Goal: Task Accomplishment & Management: Manage account settings

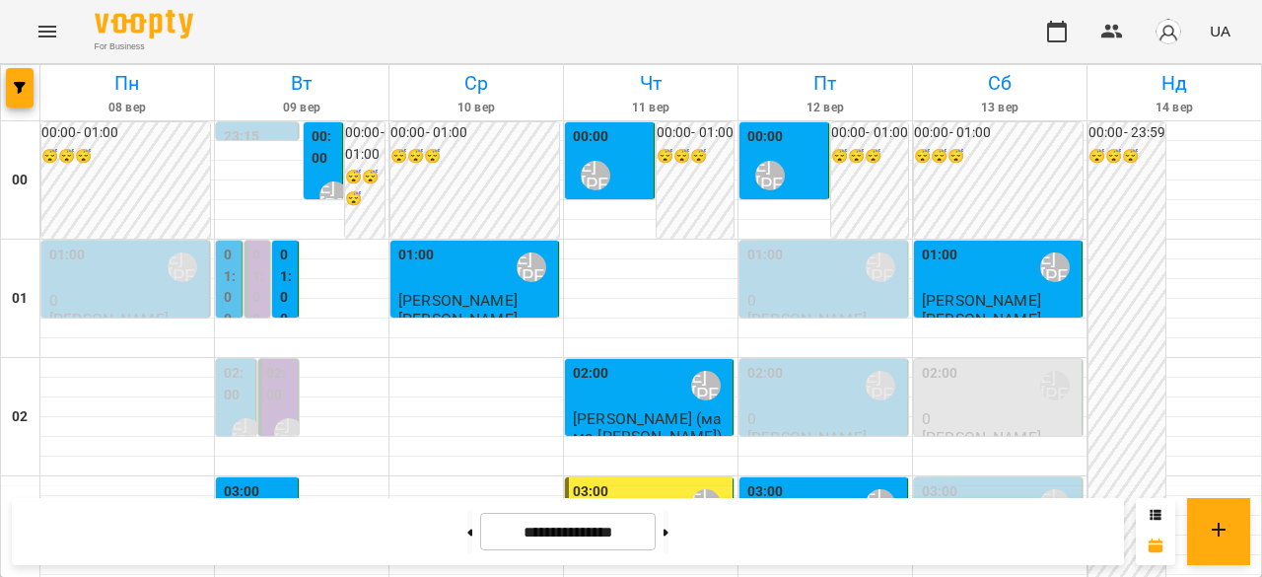
scroll to position [1282, 0]
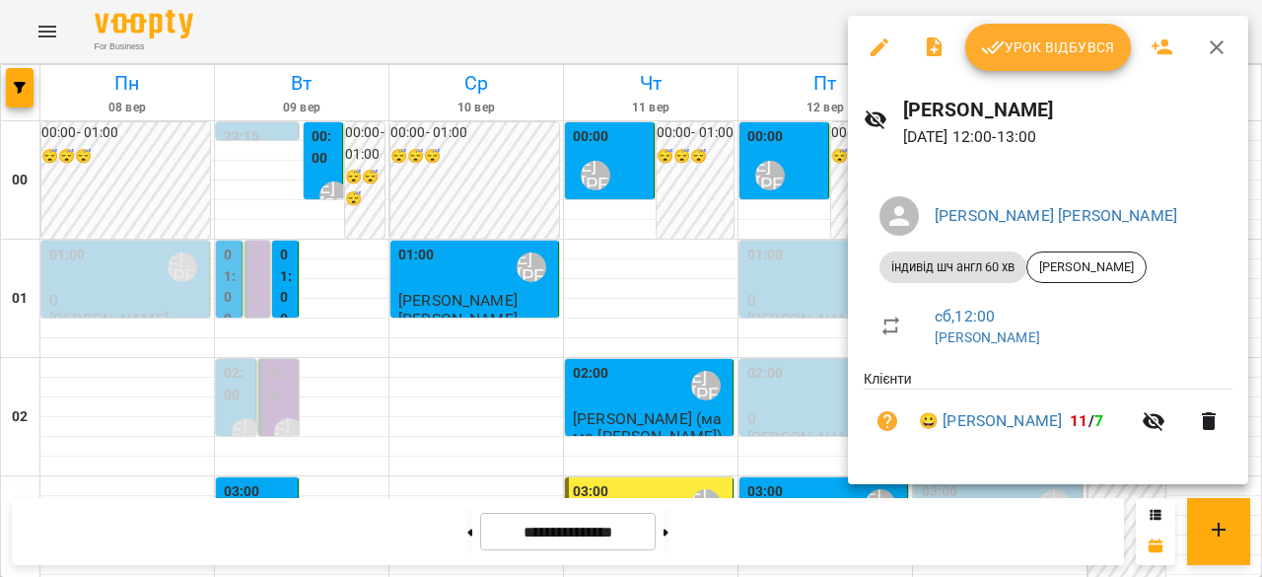
click at [1046, 50] on span "Урок відбувся" at bounding box center [1048, 47] width 134 height 24
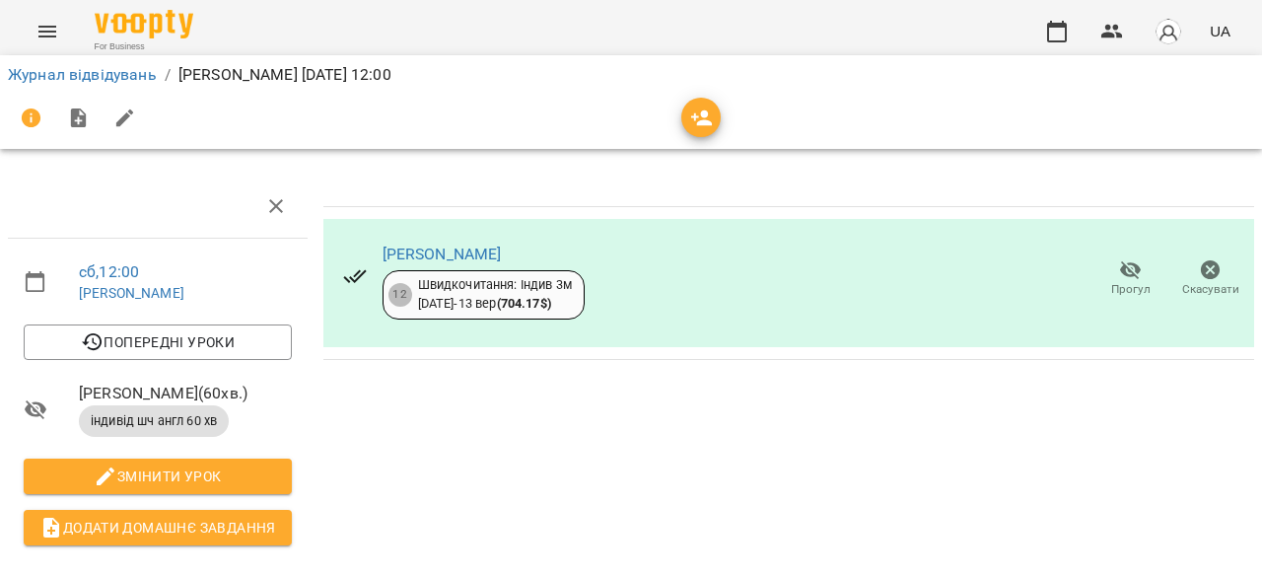
click at [1119, 288] on span "Прогул" at bounding box center [1130, 289] width 39 height 17
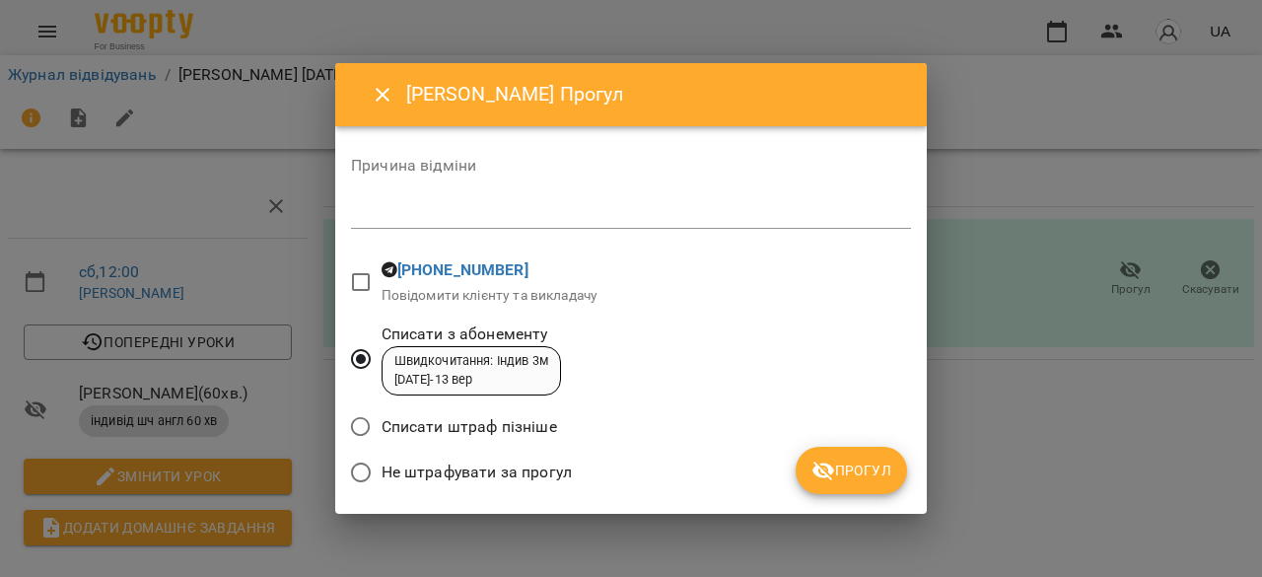
click at [858, 476] on span "Прогул" at bounding box center [852, 471] width 80 height 24
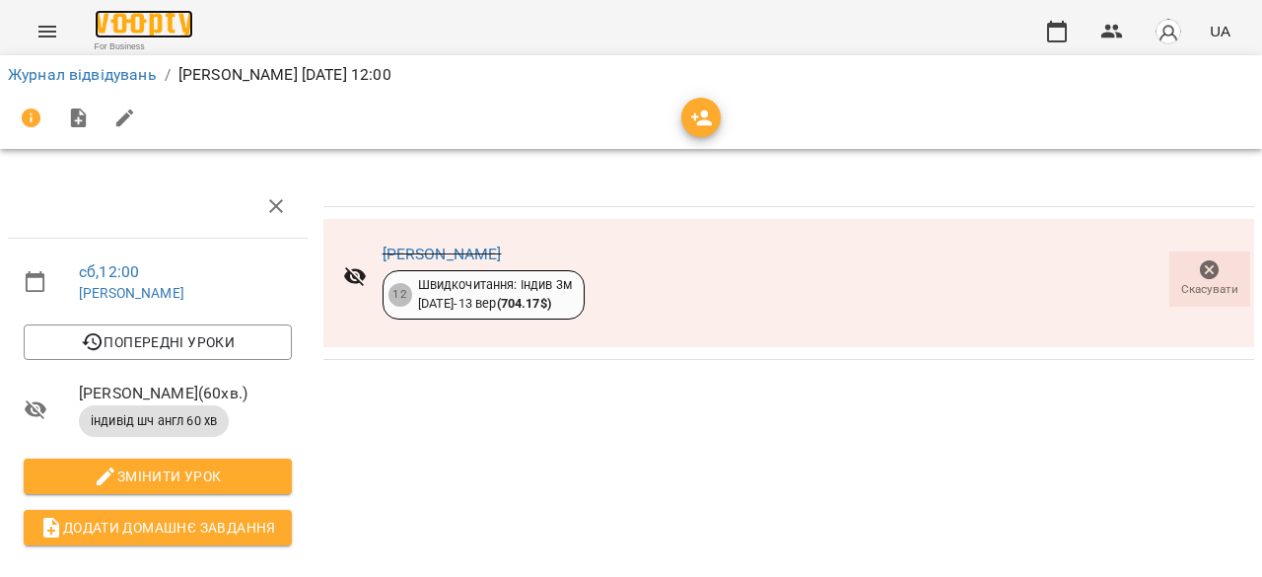
click at [143, 20] on img at bounding box center [144, 24] width 99 height 29
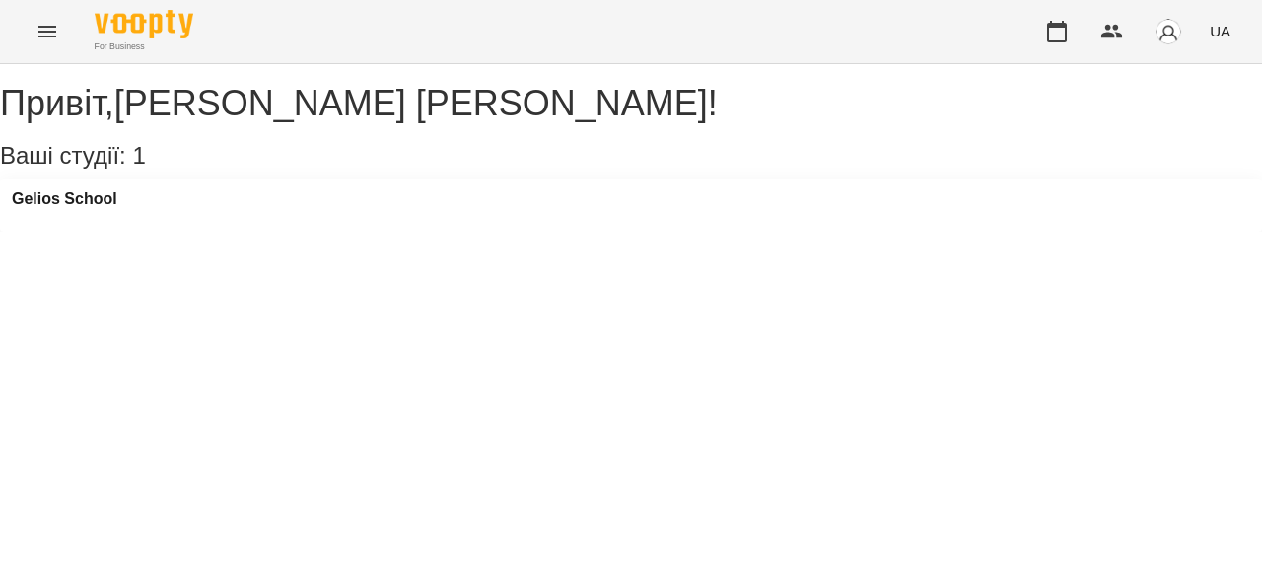
click at [63, 37] on button "Menu" at bounding box center [47, 31] width 47 height 47
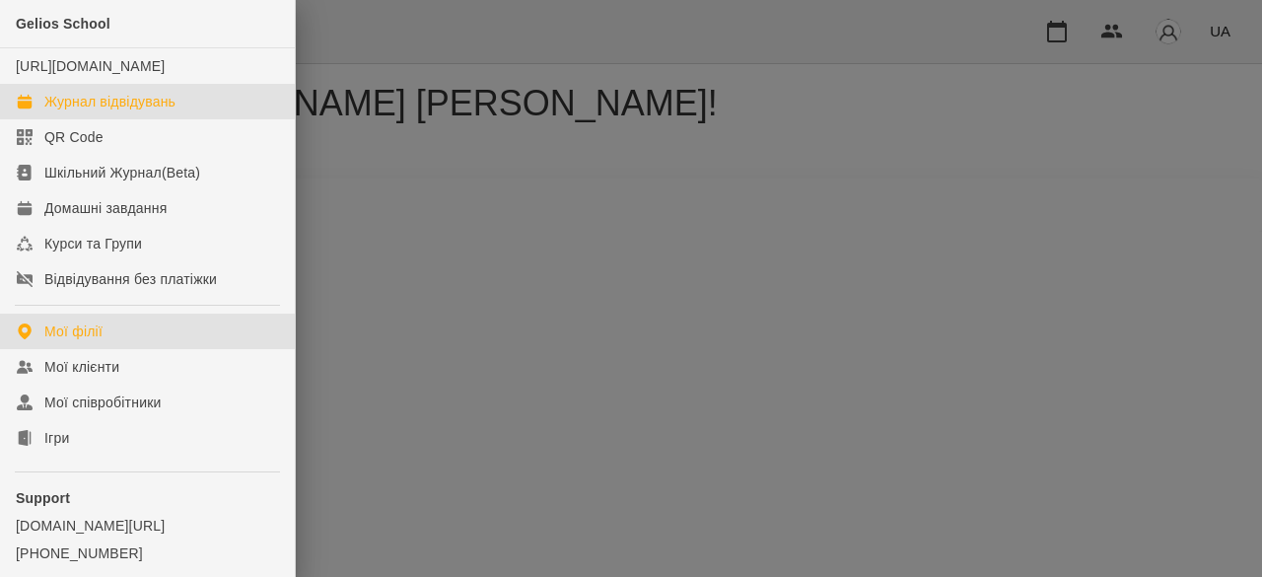
click at [87, 111] on div "Журнал відвідувань" at bounding box center [109, 102] width 131 height 20
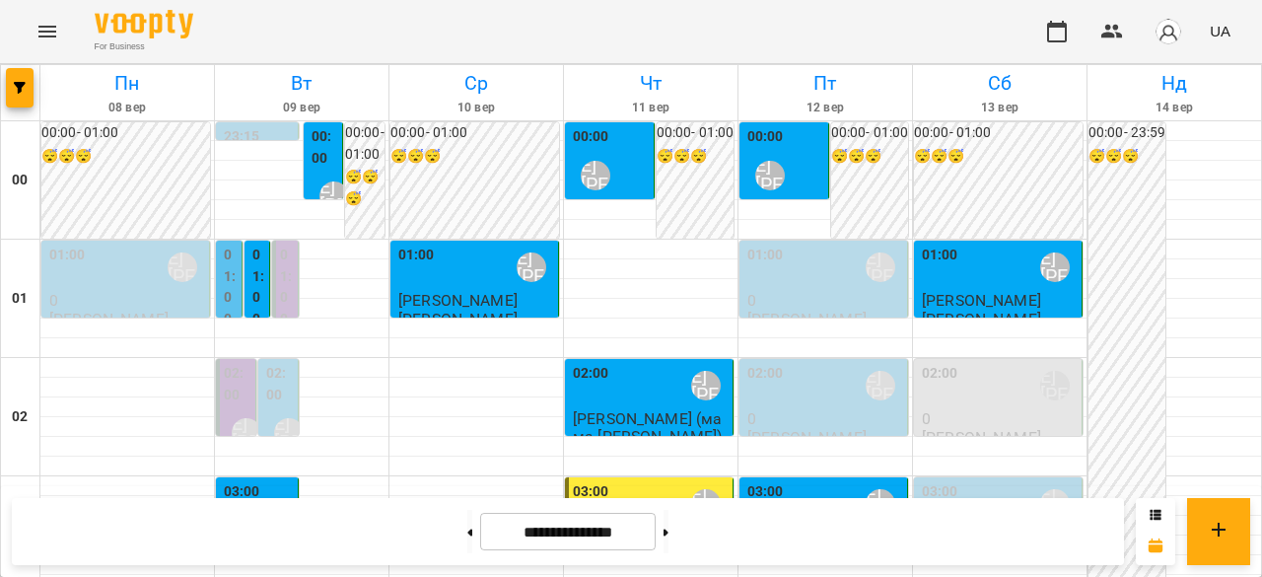
scroll to position [1775, 0]
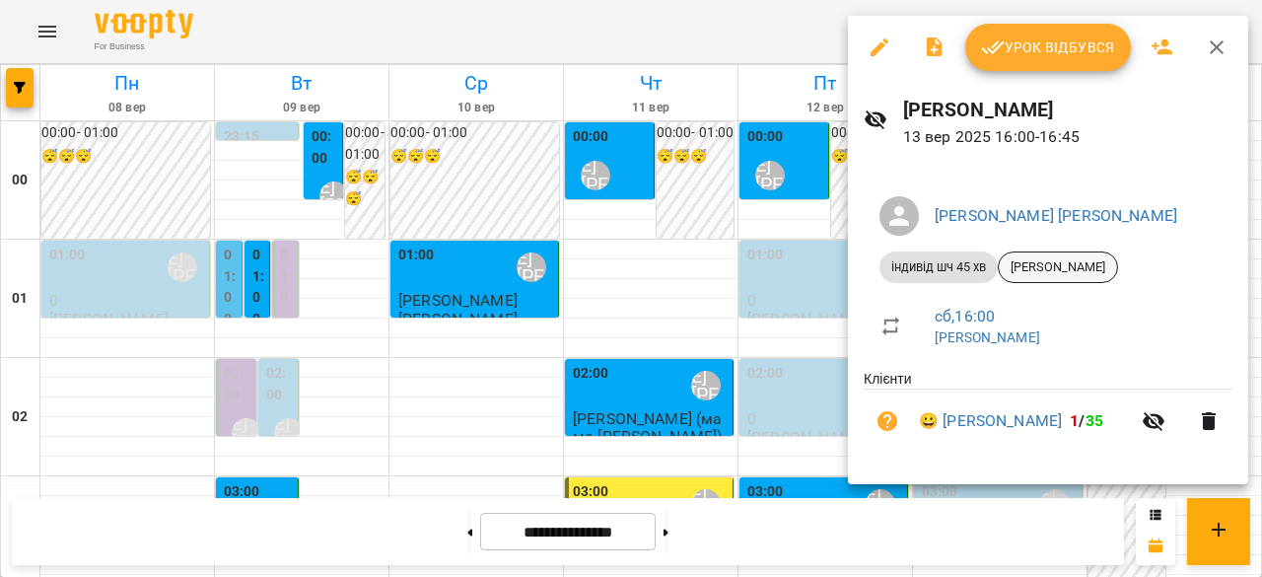
click at [1045, 270] on span "[PERSON_NAME]" at bounding box center [1058, 267] width 118 height 18
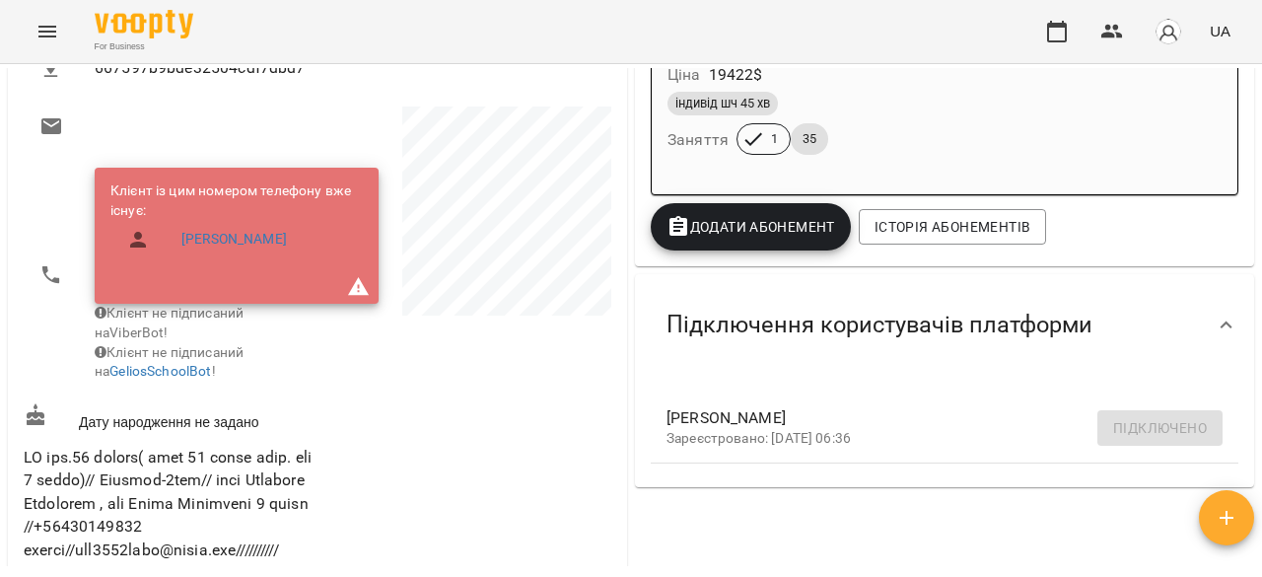
scroll to position [99, 0]
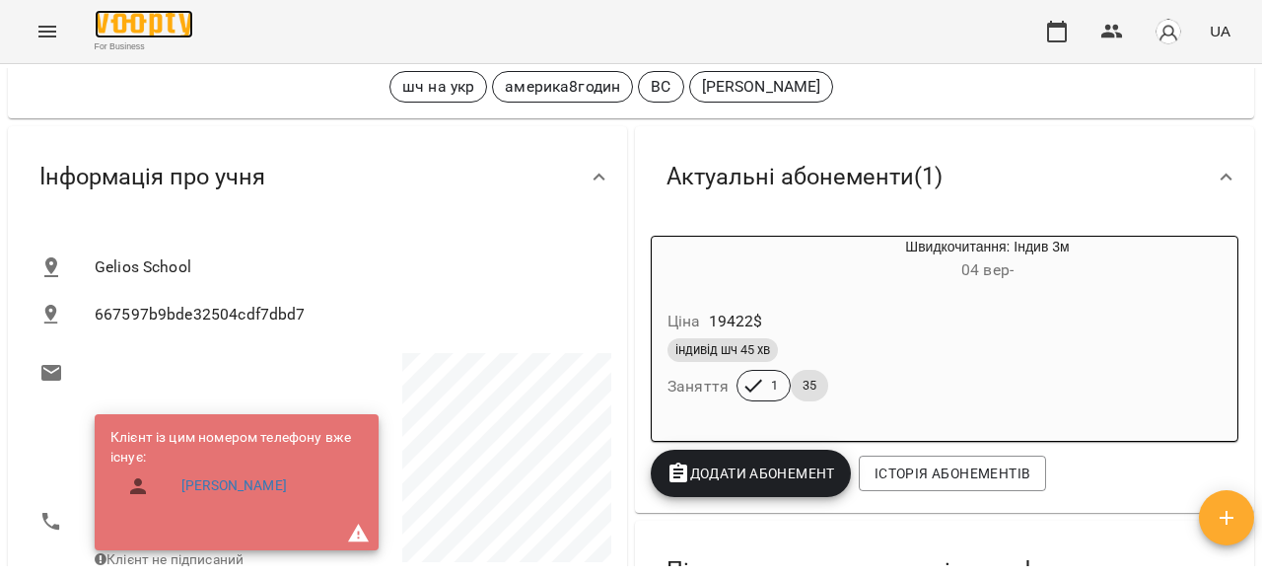
click at [147, 22] on img at bounding box center [144, 24] width 99 height 29
